Goal: Navigation & Orientation: Find specific page/section

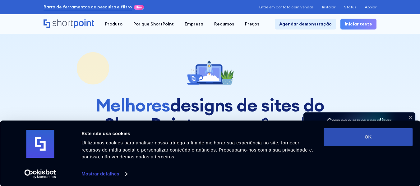
click at [369, 138] on font "OK" at bounding box center [368, 136] width 7 height 5
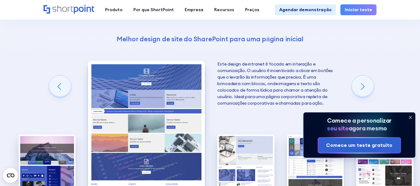
scroll to position [1150, 0]
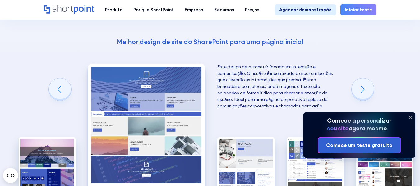
click at [411, 117] on icon at bounding box center [410, 117] width 10 height 10
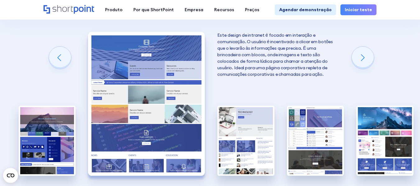
scroll to position [1212, 0]
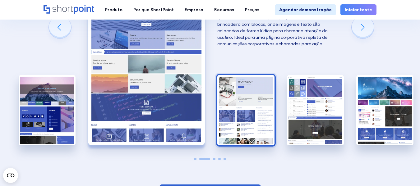
click at [244, 112] on img "3 / 5" at bounding box center [245, 110] width 57 height 70
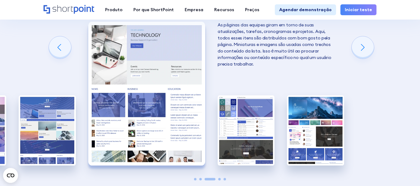
scroll to position [1181, 0]
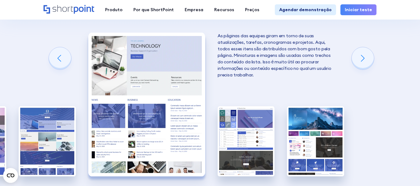
click at [244, 112] on img "4 / 5" at bounding box center [246, 141] width 57 height 70
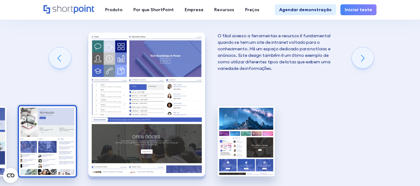
click at [244, 112] on img "5/5" at bounding box center [246, 141] width 57 height 70
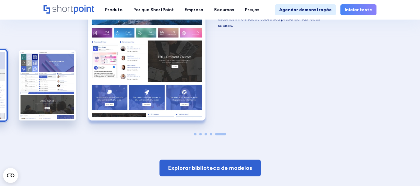
scroll to position [1274, 0]
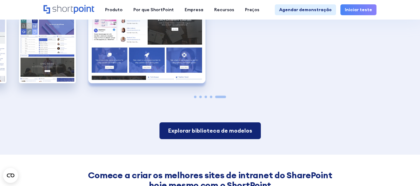
click at [243, 127] on font "Explorar biblioteca de modelos" at bounding box center [210, 130] width 84 height 7
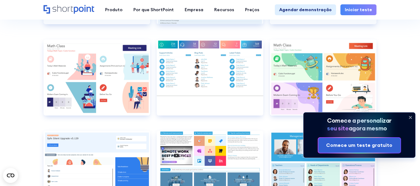
scroll to position [2952, 0]
